Goal: Information Seeking & Learning: Learn about a topic

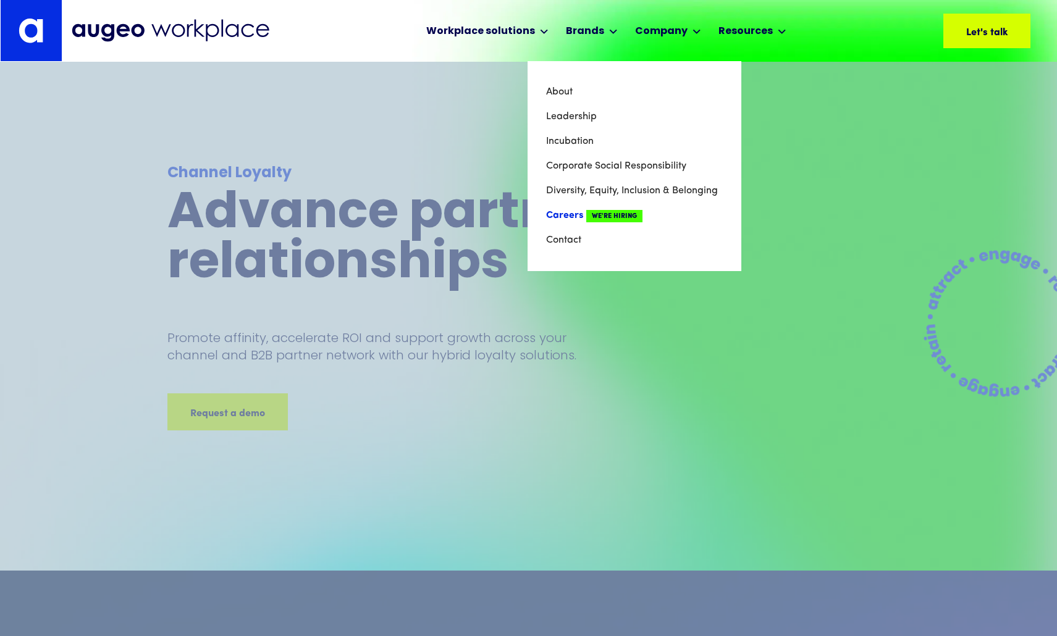
click at [658, 210] on link "Careers We're Hiring" at bounding box center [634, 215] width 177 height 25
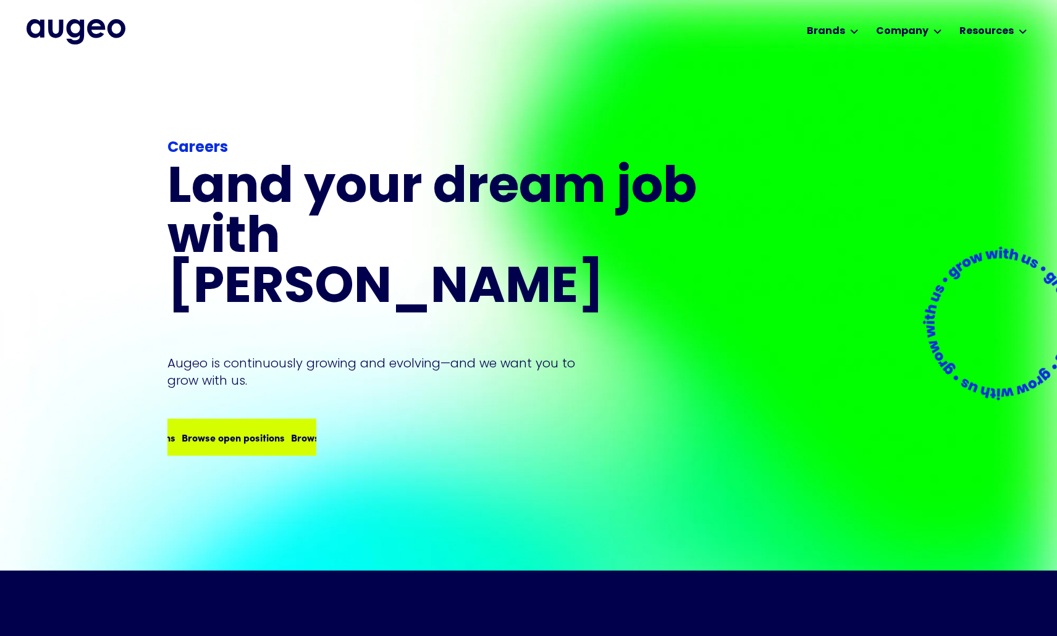
click at [291, 430] on div "Browse open positions" at bounding box center [342, 437] width 103 height 15
